Goal: Navigation & Orientation: Find specific page/section

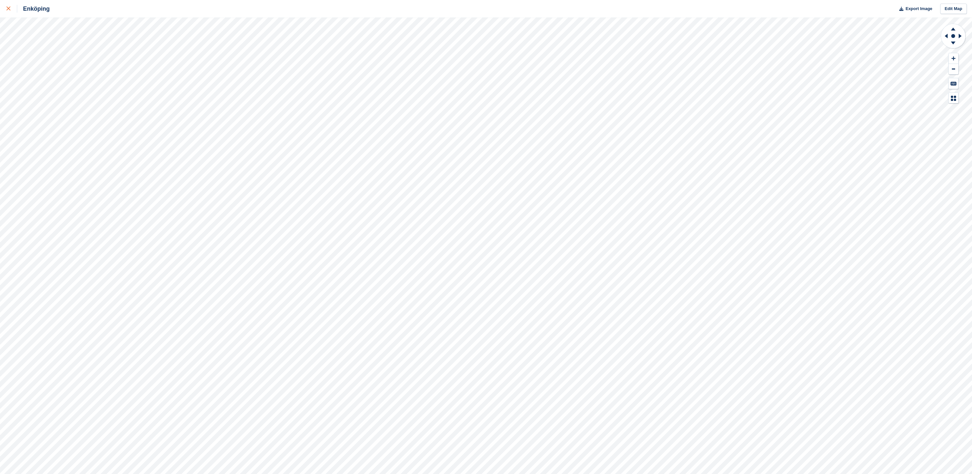
click at [8, 10] on icon at bounding box center [8, 8] width 4 height 4
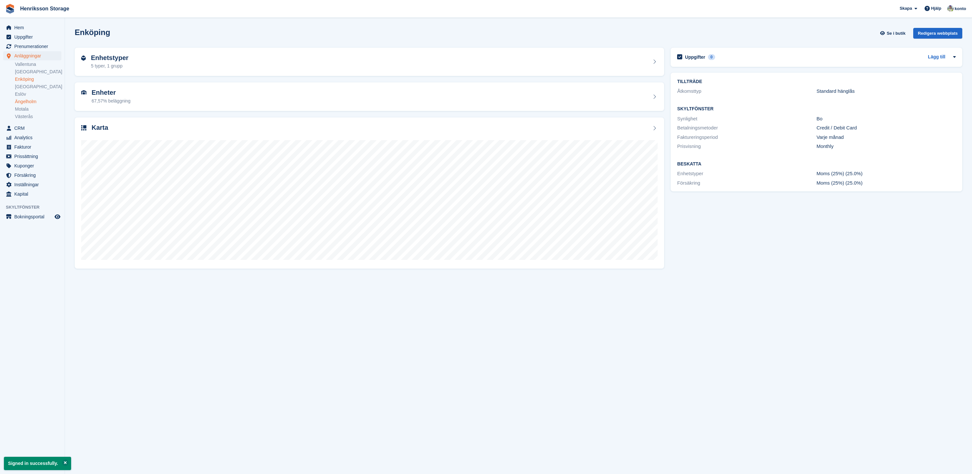
click at [28, 100] on link "Ängelholm" at bounding box center [38, 102] width 46 height 6
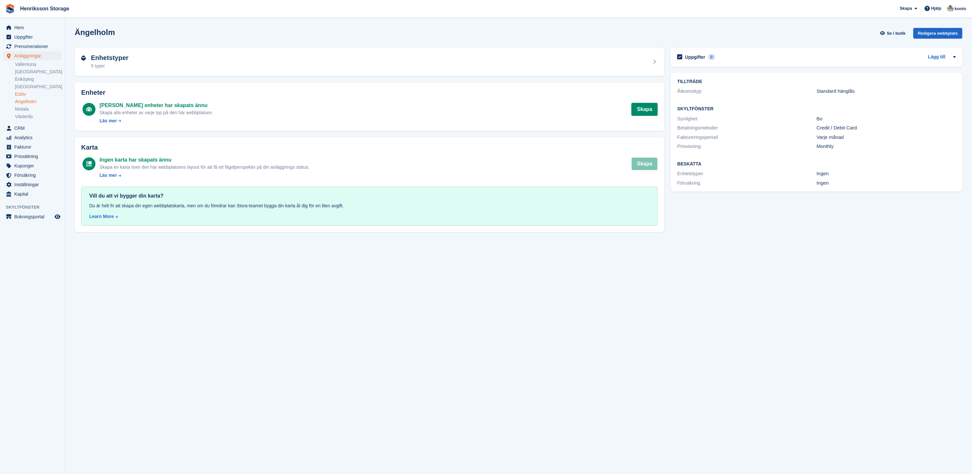
click at [29, 96] on link "Eslöv" at bounding box center [38, 94] width 46 height 6
